Goal: Check status: Verify the current state of an ongoing process or item

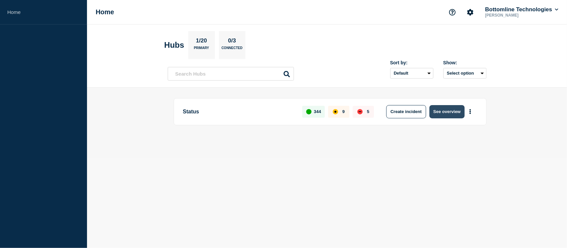
click at [438, 112] on button "See overview" at bounding box center [447, 111] width 35 height 13
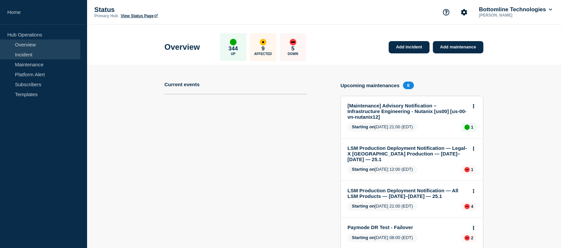
click at [31, 55] on link "Incident" at bounding box center [40, 54] width 80 height 10
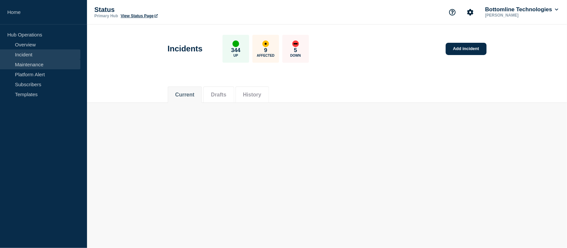
click at [35, 62] on link "Maintenance" at bounding box center [40, 64] width 80 height 10
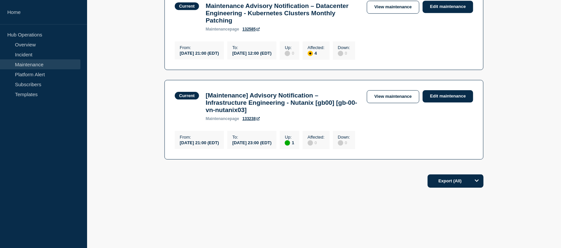
scroll to position [597, 0]
click at [402, 14] on link "View maintenance" at bounding box center [393, 7] width 52 height 13
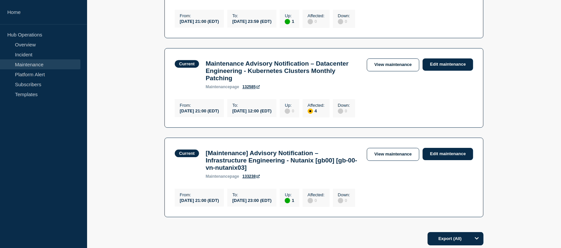
scroll to position [534, 0]
